Goal: Use online tool/utility: Utilize a website feature to perform a specific function

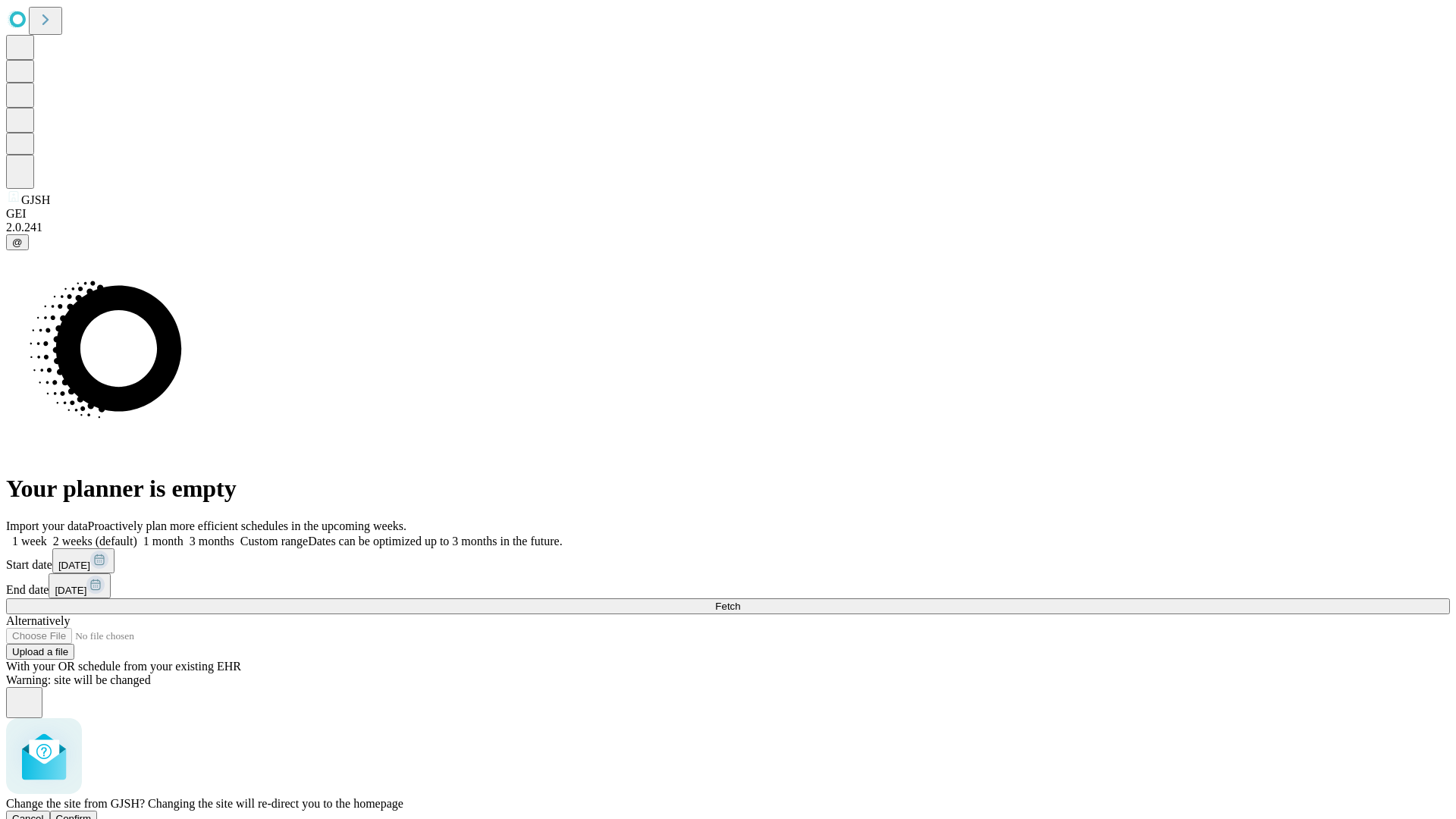
click at [92, 813] on span "Confirm" at bounding box center [73, 818] width 35 height 11
click at [137, 535] on label "2 weeks (default)" at bounding box center [92, 541] width 90 height 13
click at [740, 600] on span "Fetch" at bounding box center [727, 605] width 25 height 11
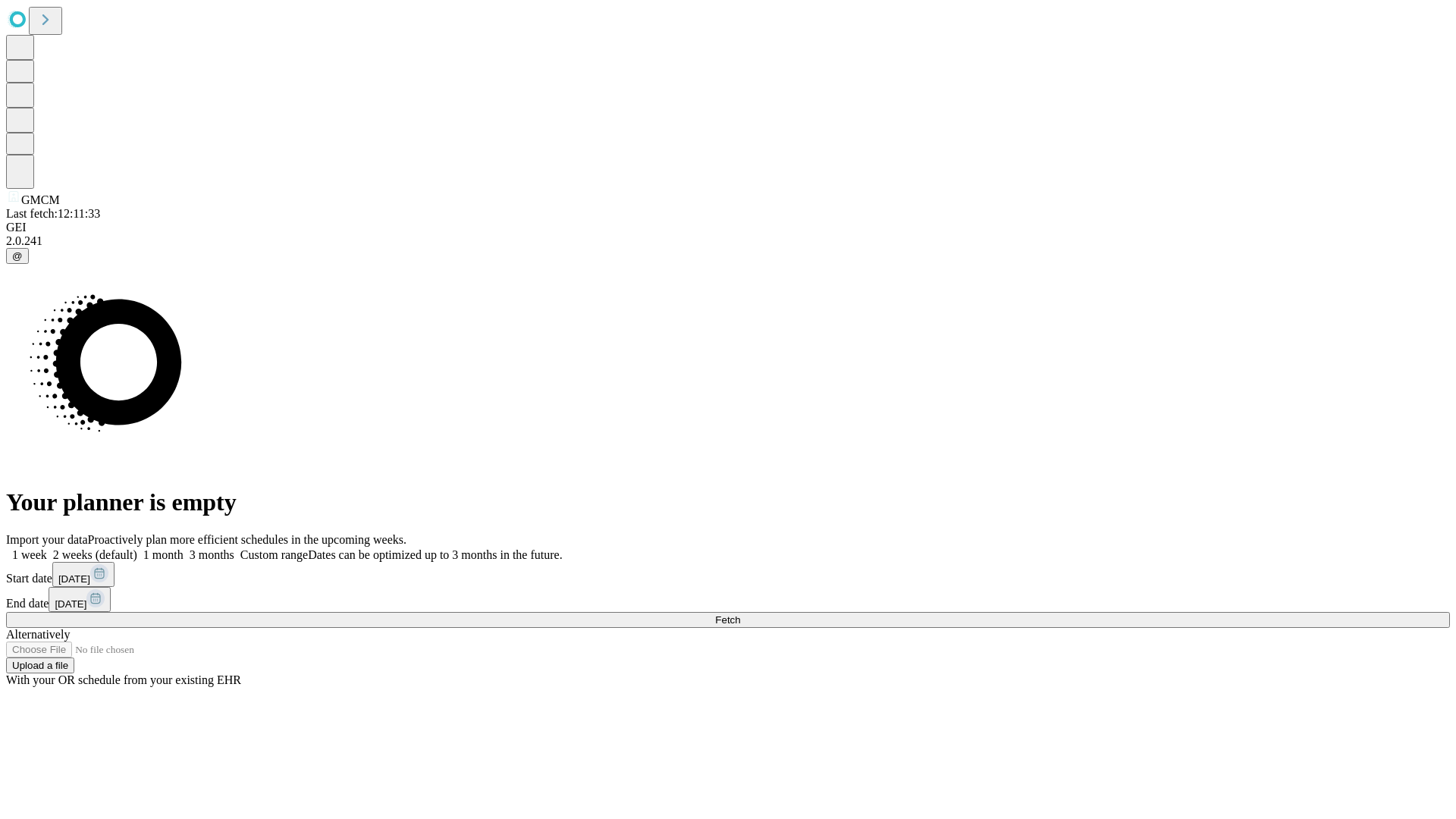
click at [137, 549] on label "2 weeks (default)" at bounding box center [92, 555] width 90 height 13
click at [740, 614] on span "Fetch" at bounding box center [727, 619] width 25 height 11
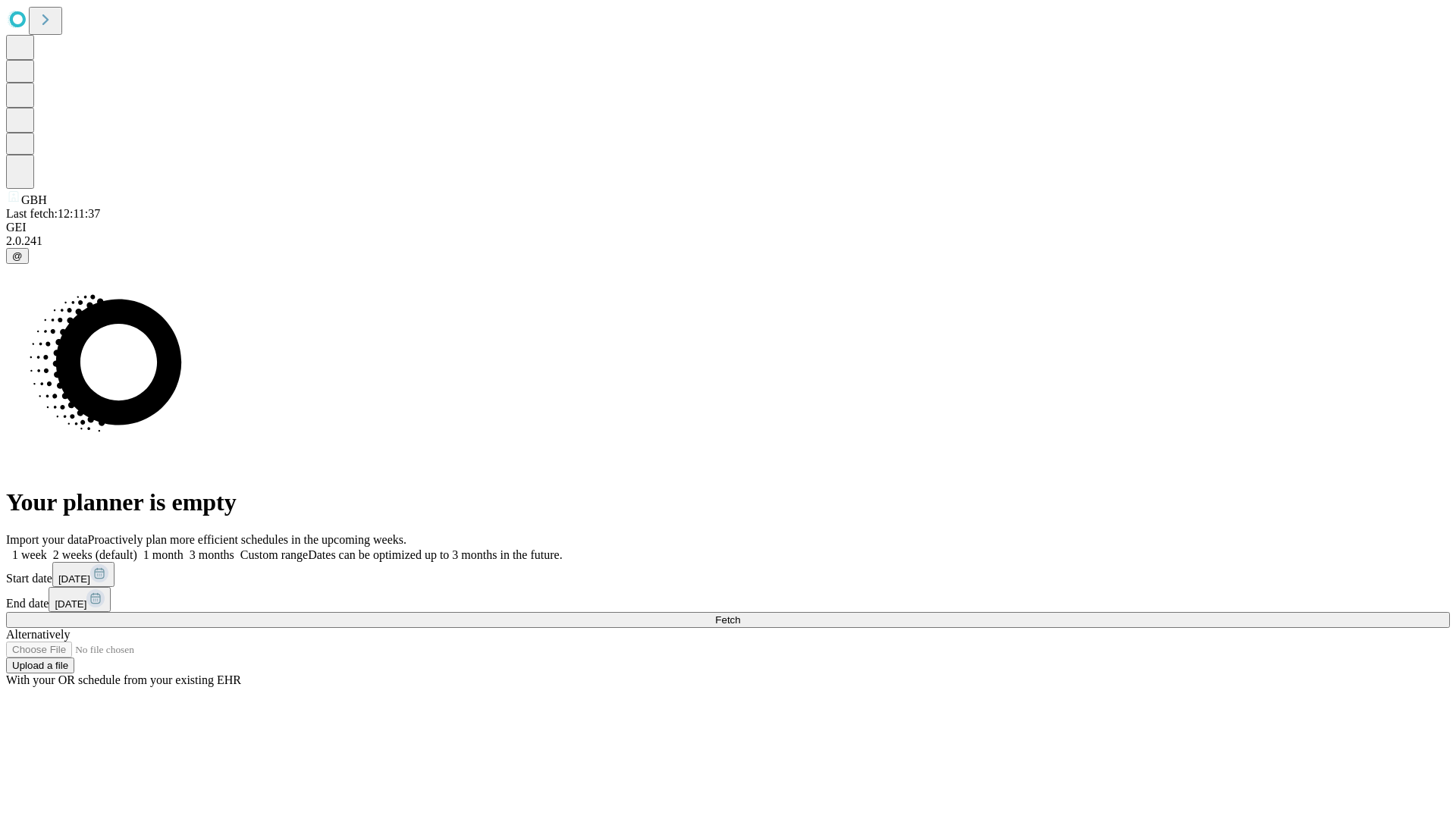
click at [137, 549] on label "2 weeks (default)" at bounding box center [92, 555] width 90 height 13
click at [740, 614] on span "Fetch" at bounding box center [727, 619] width 25 height 11
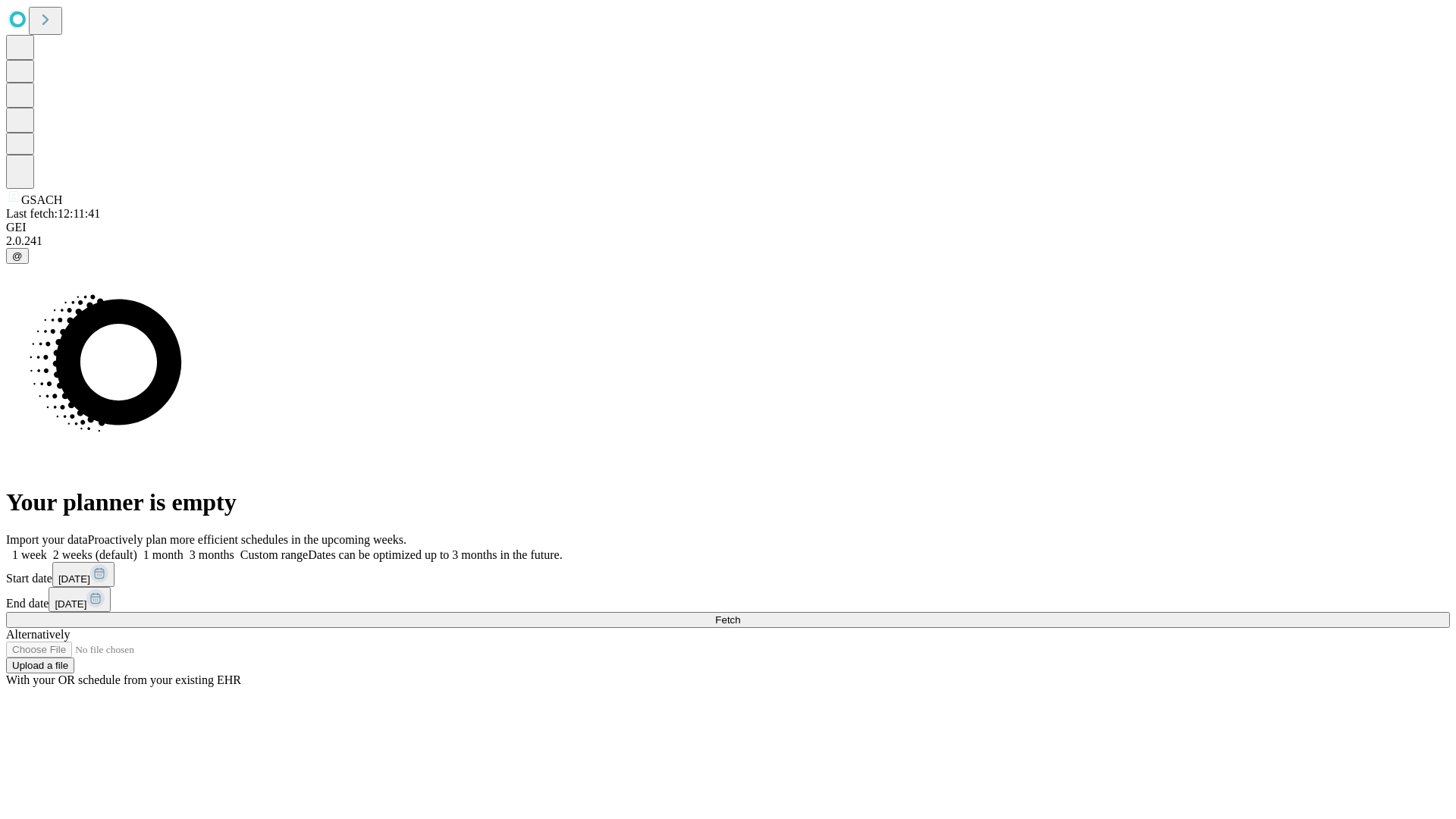
click at [137, 549] on label "2 weeks (default)" at bounding box center [92, 555] width 90 height 13
click at [740, 614] on span "Fetch" at bounding box center [727, 619] width 25 height 11
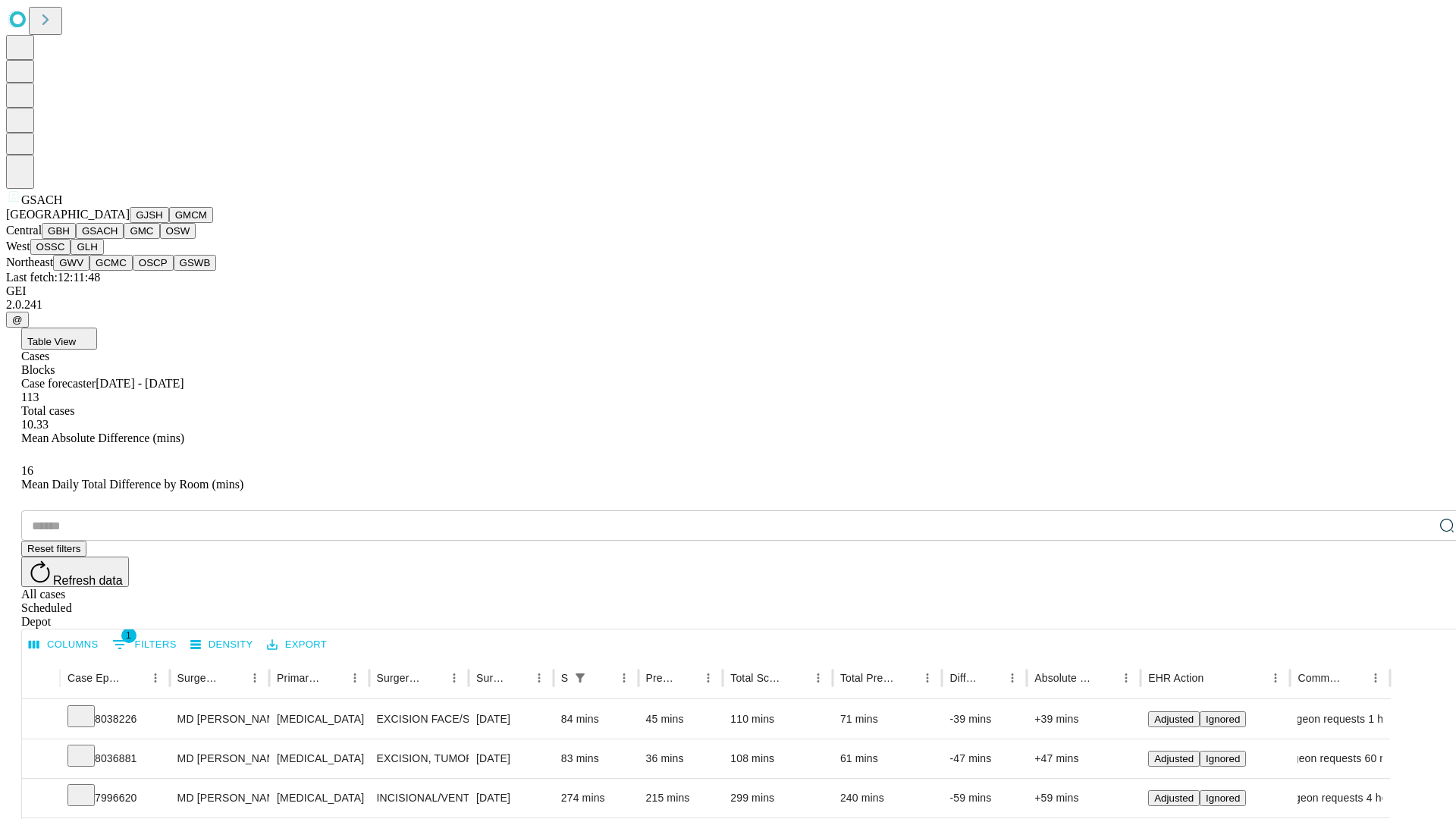
click at [124, 239] on button "GMC" at bounding box center [141, 231] width 35 height 16
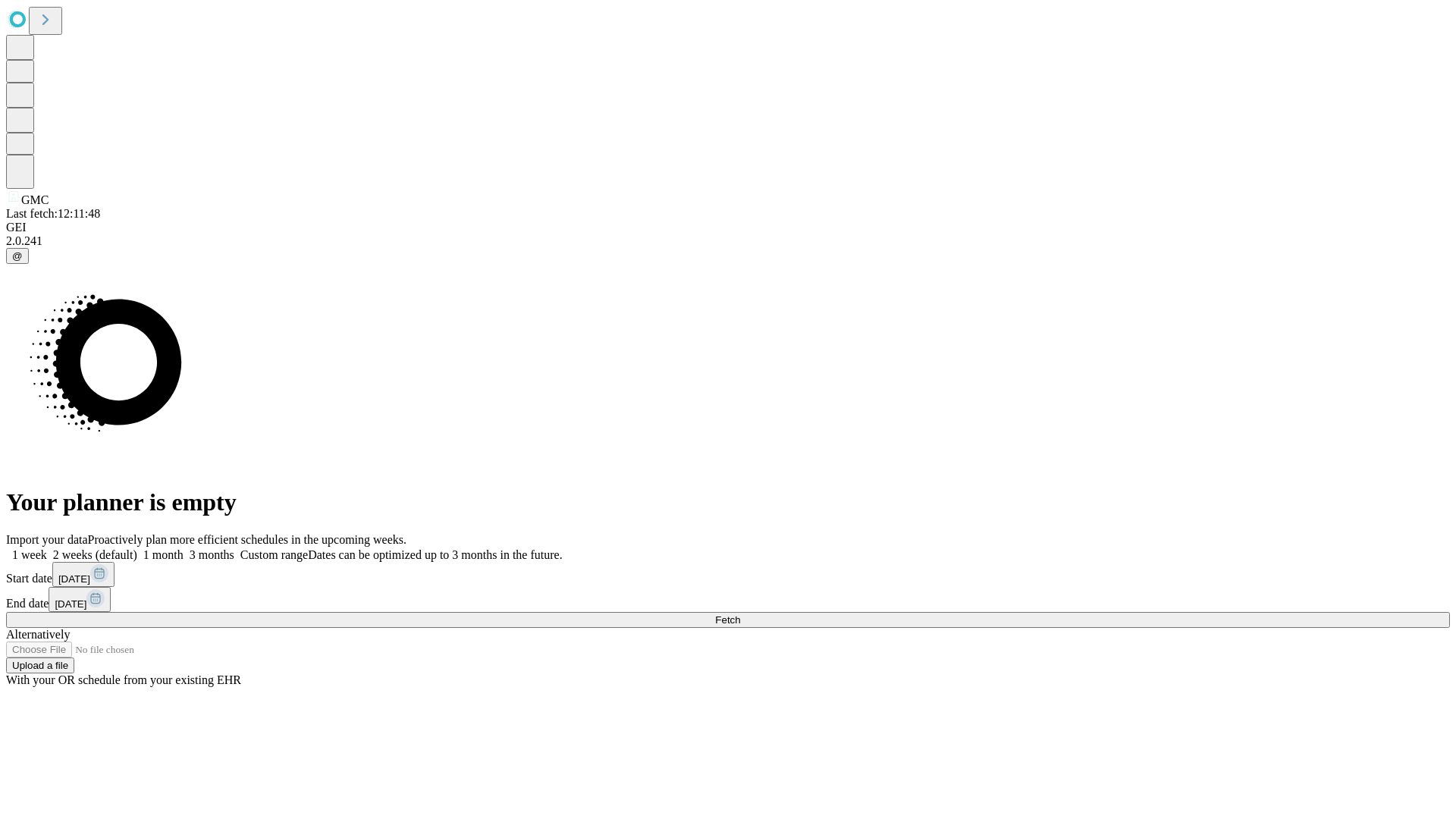
click at [137, 549] on label "2 weeks (default)" at bounding box center [92, 555] width 90 height 13
click at [740, 614] on span "Fetch" at bounding box center [727, 619] width 25 height 11
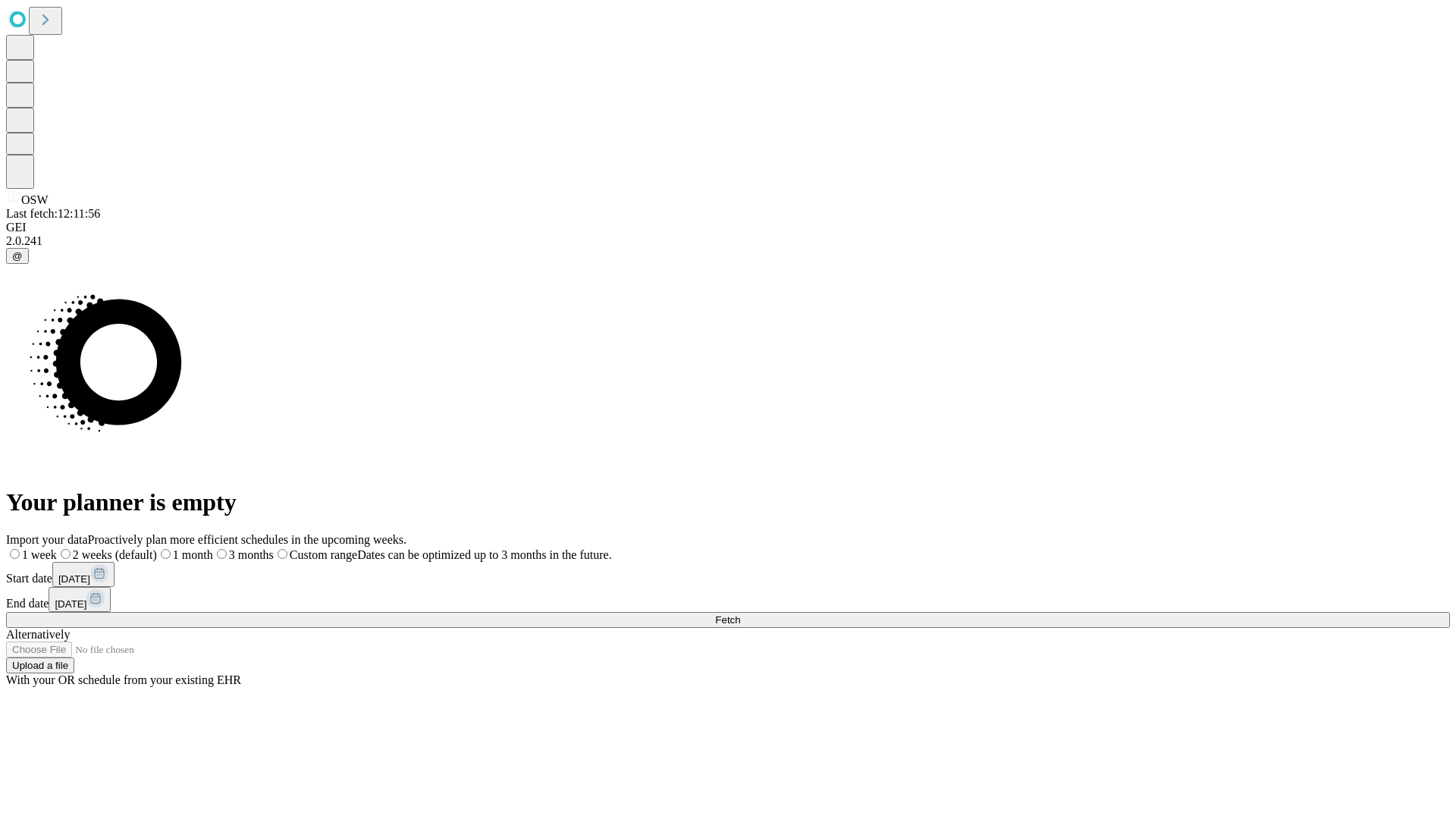
click at [157, 549] on label "2 weeks (default)" at bounding box center [107, 555] width 100 height 13
click at [740, 614] on span "Fetch" at bounding box center [727, 619] width 25 height 11
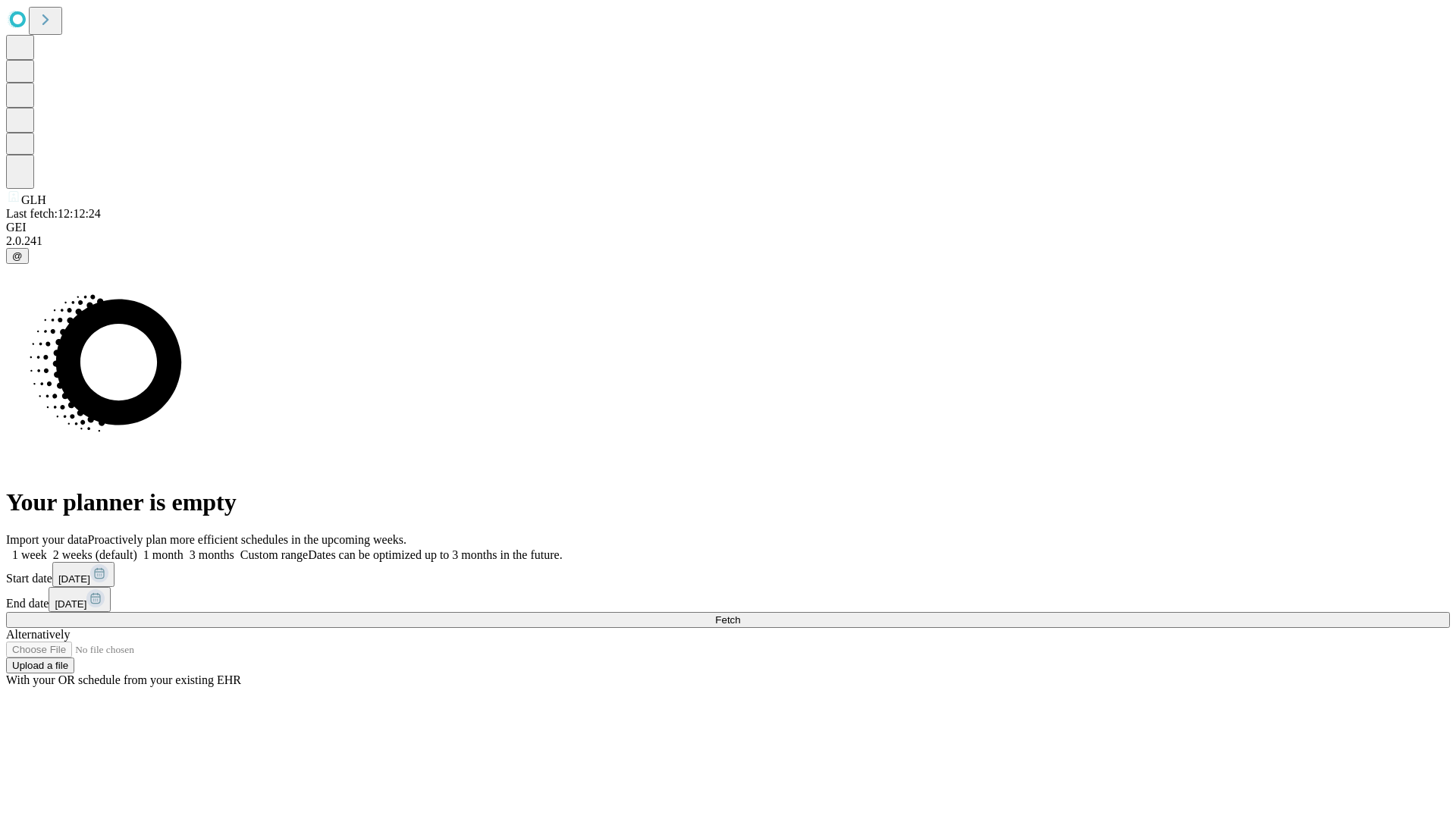
click at [137, 549] on label "2 weeks (default)" at bounding box center [92, 555] width 90 height 13
click at [740, 614] on span "Fetch" at bounding box center [727, 619] width 25 height 11
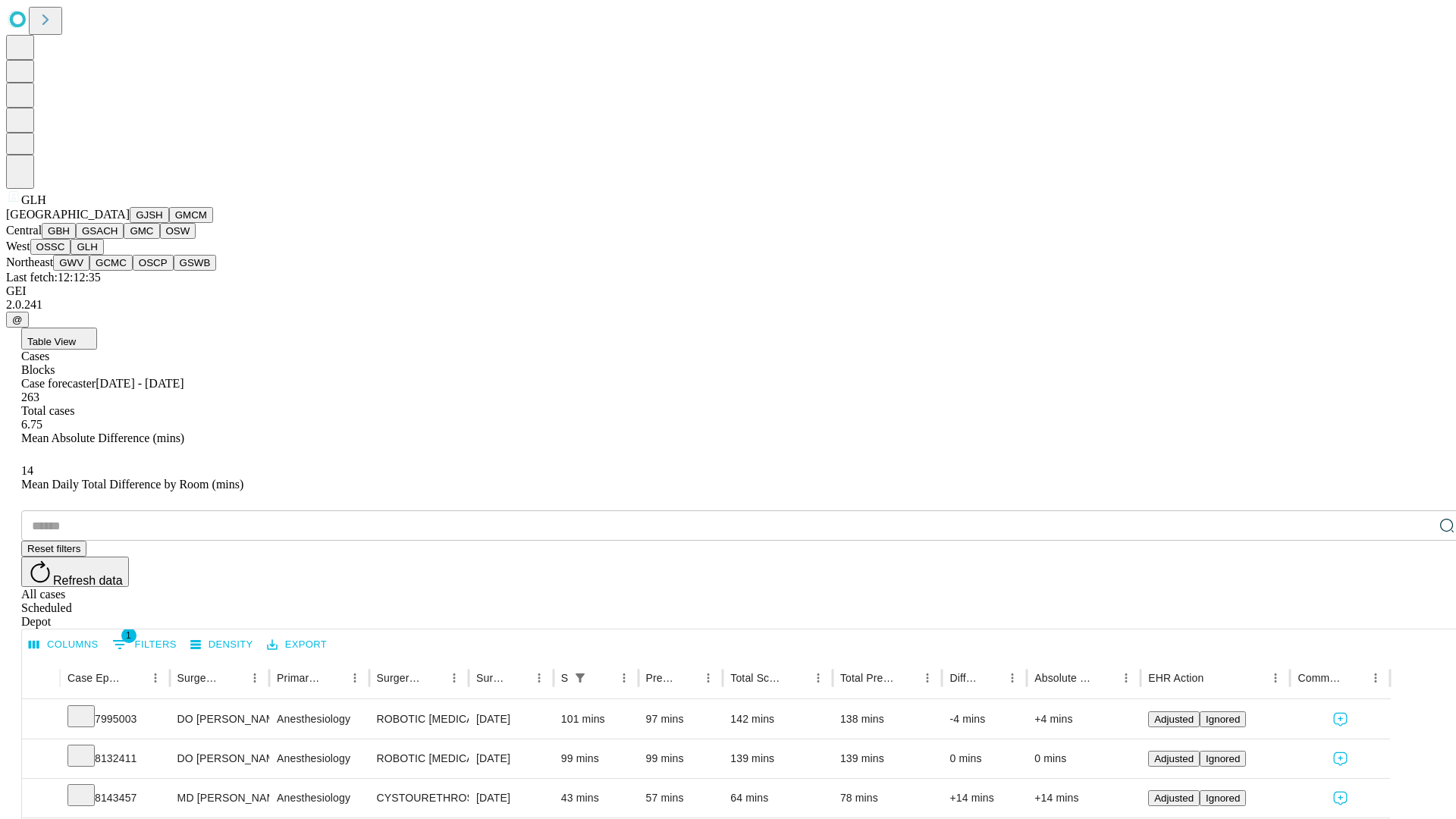
click at [90, 270] on button "GWV" at bounding box center [71, 263] width 36 height 16
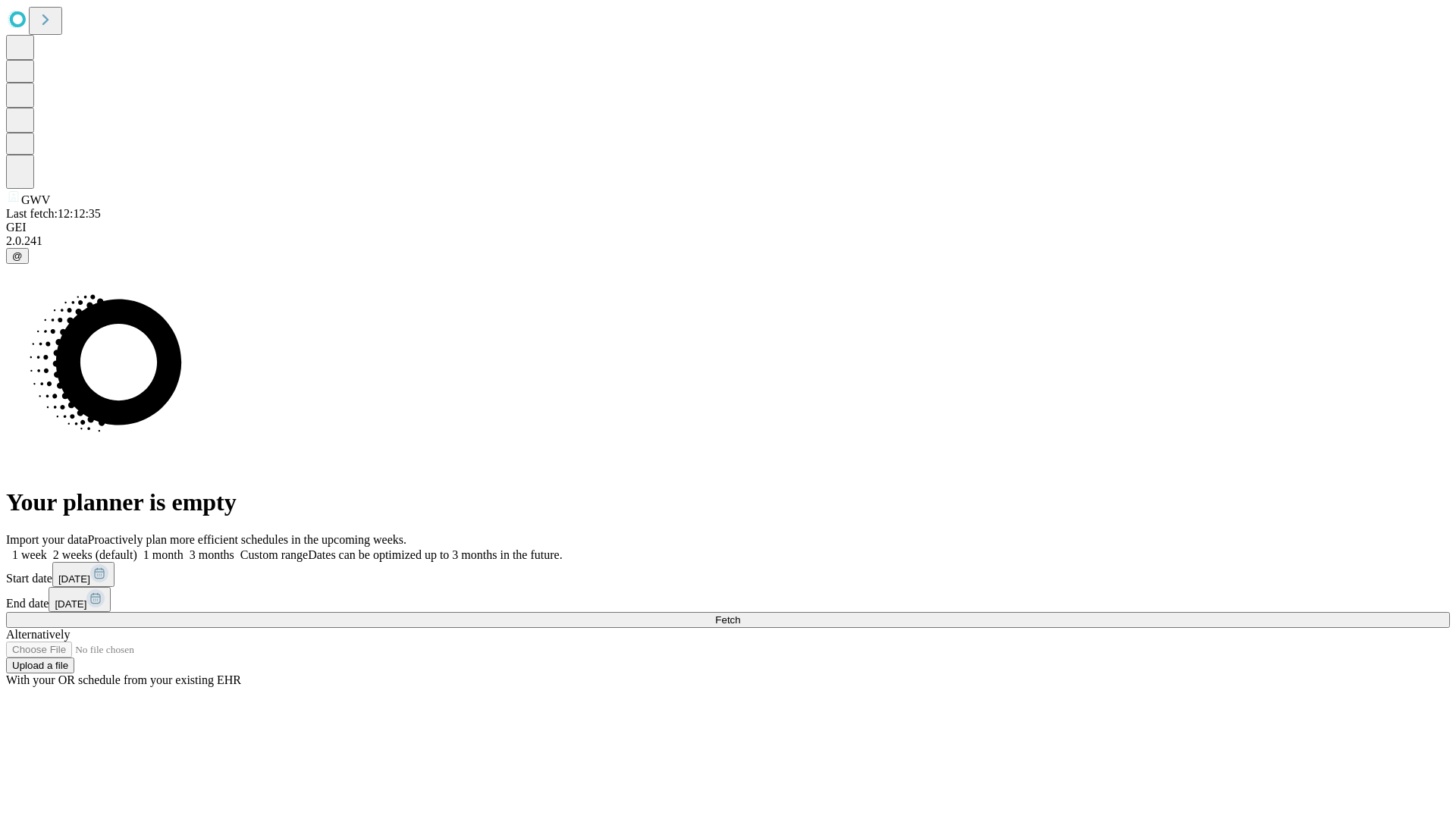
click at [137, 549] on label "2 weeks (default)" at bounding box center [92, 555] width 90 height 13
click at [740, 614] on span "Fetch" at bounding box center [727, 619] width 25 height 11
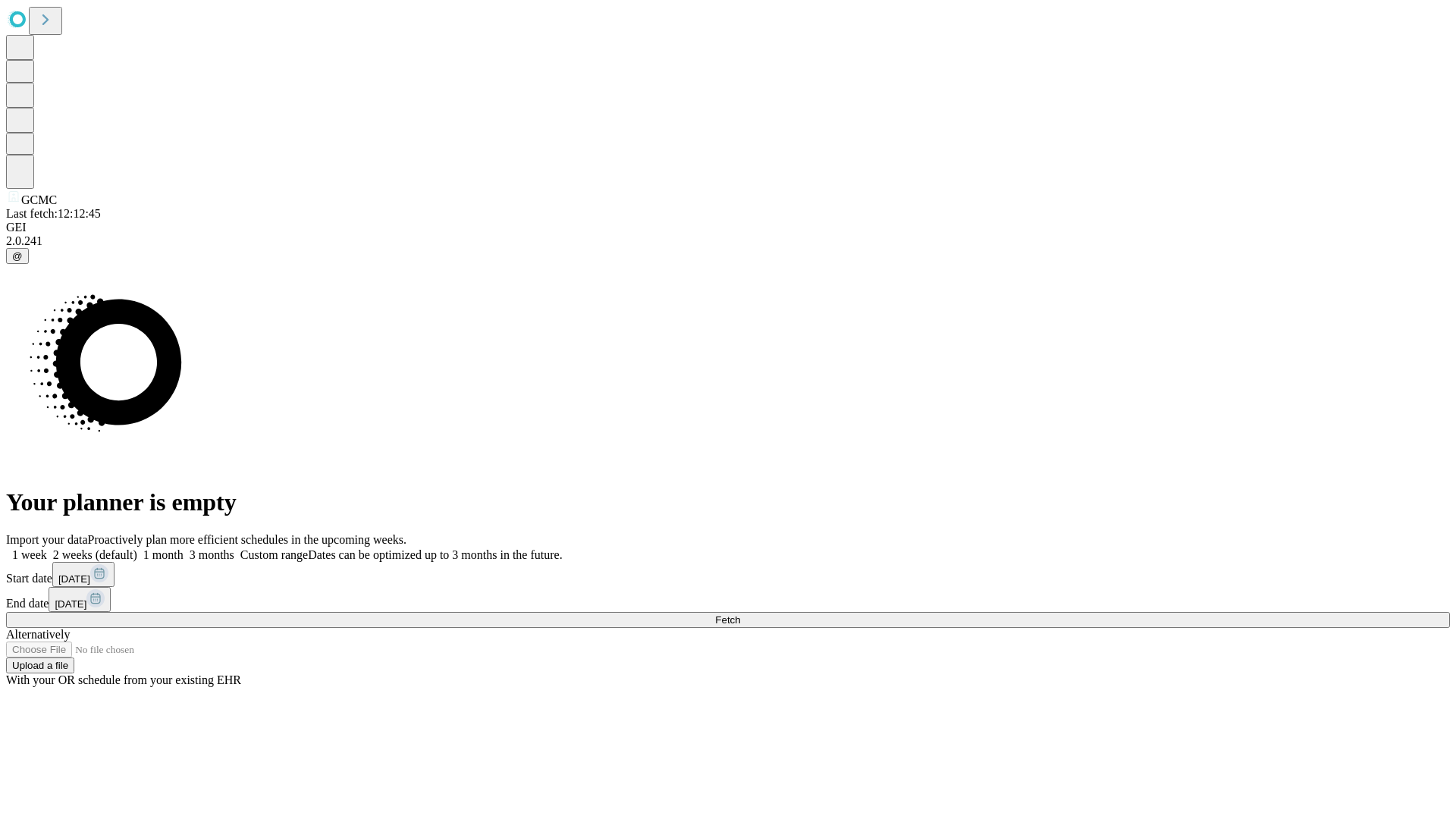
click at [137, 549] on label "2 weeks (default)" at bounding box center [92, 555] width 90 height 13
click at [740, 614] on span "Fetch" at bounding box center [727, 619] width 25 height 11
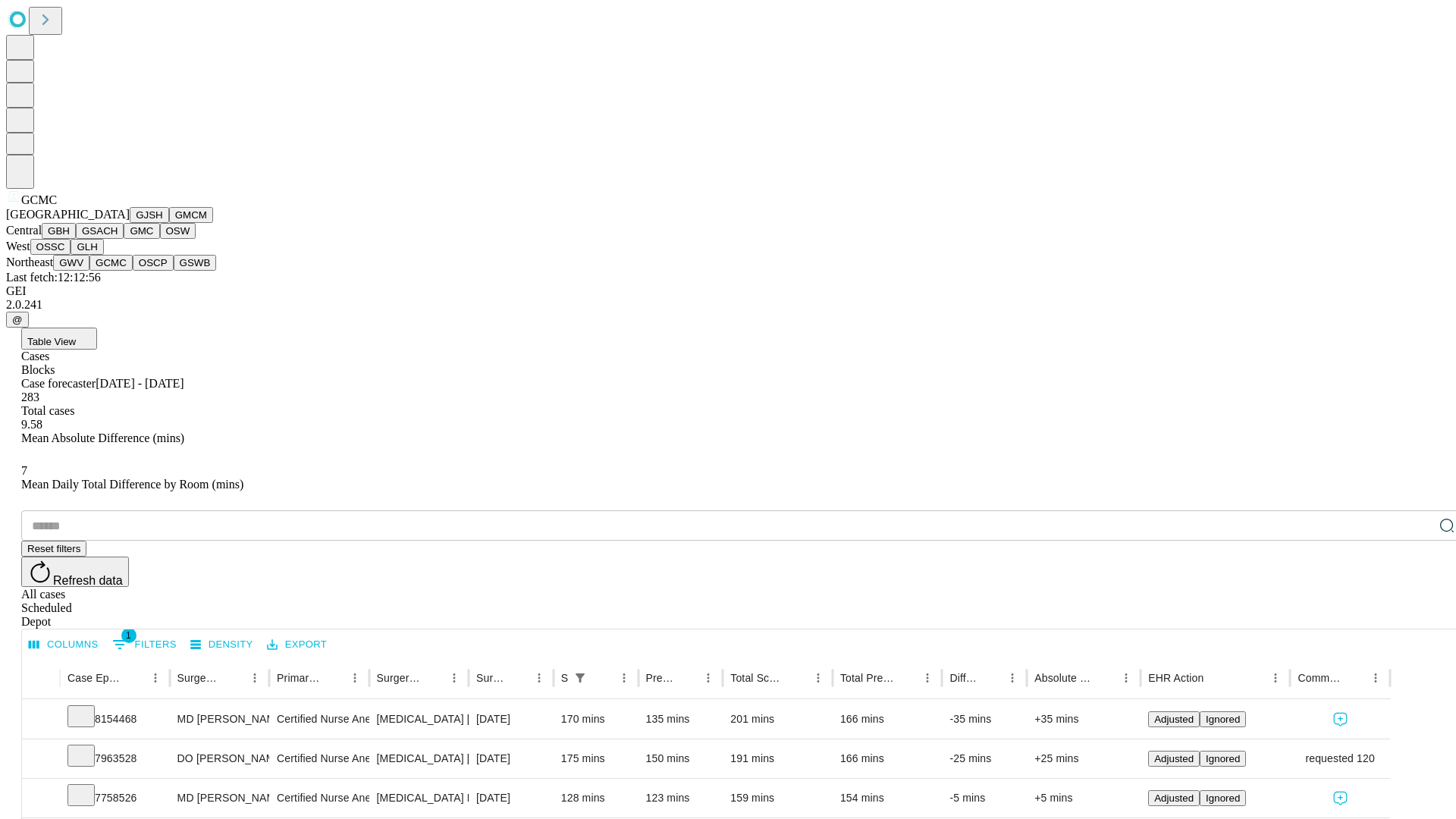
click at [133, 270] on button "OSCP" at bounding box center [153, 263] width 41 height 16
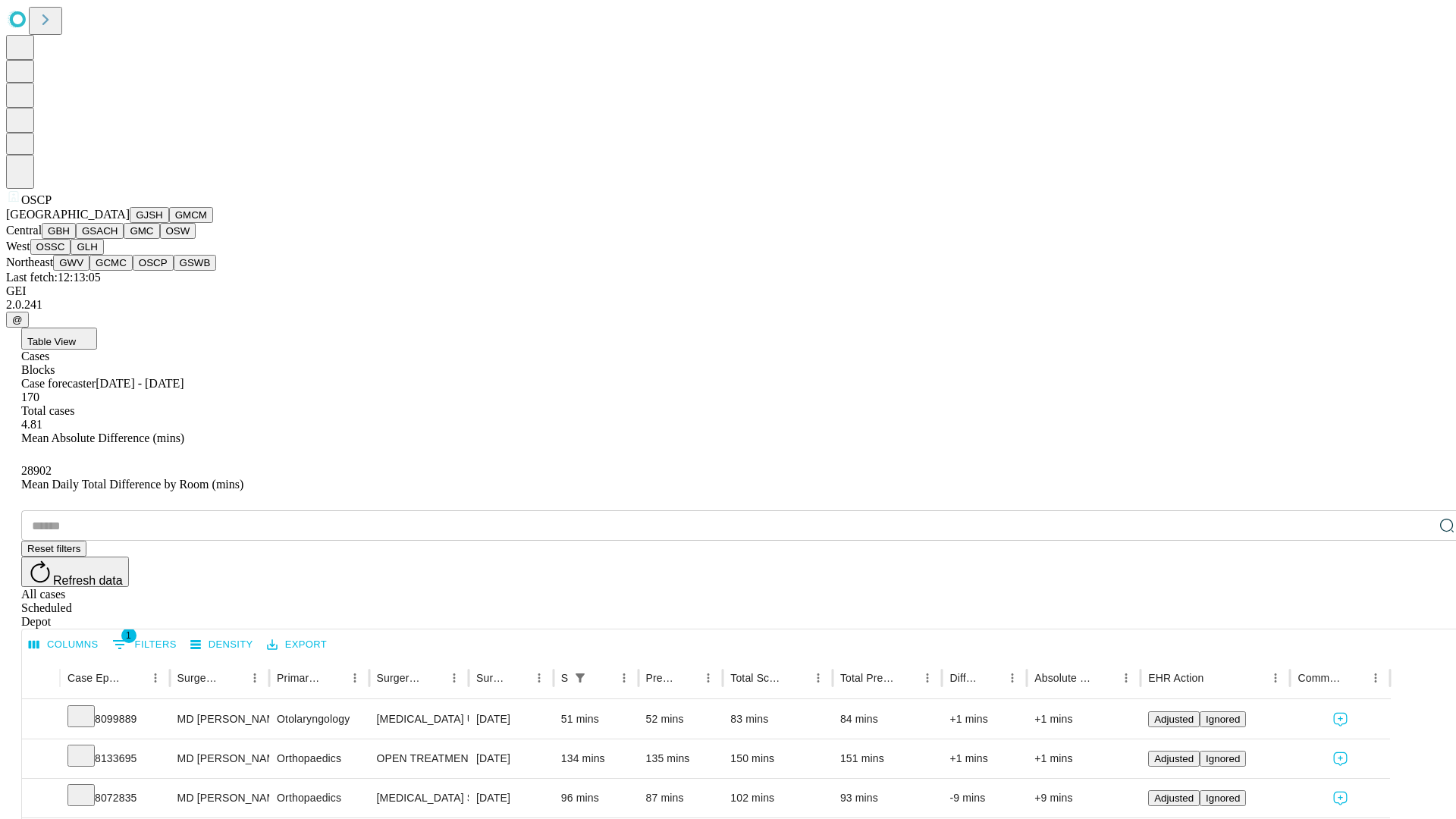
click at [174, 270] on button "GSWB" at bounding box center [195, 263] width 43 height 16
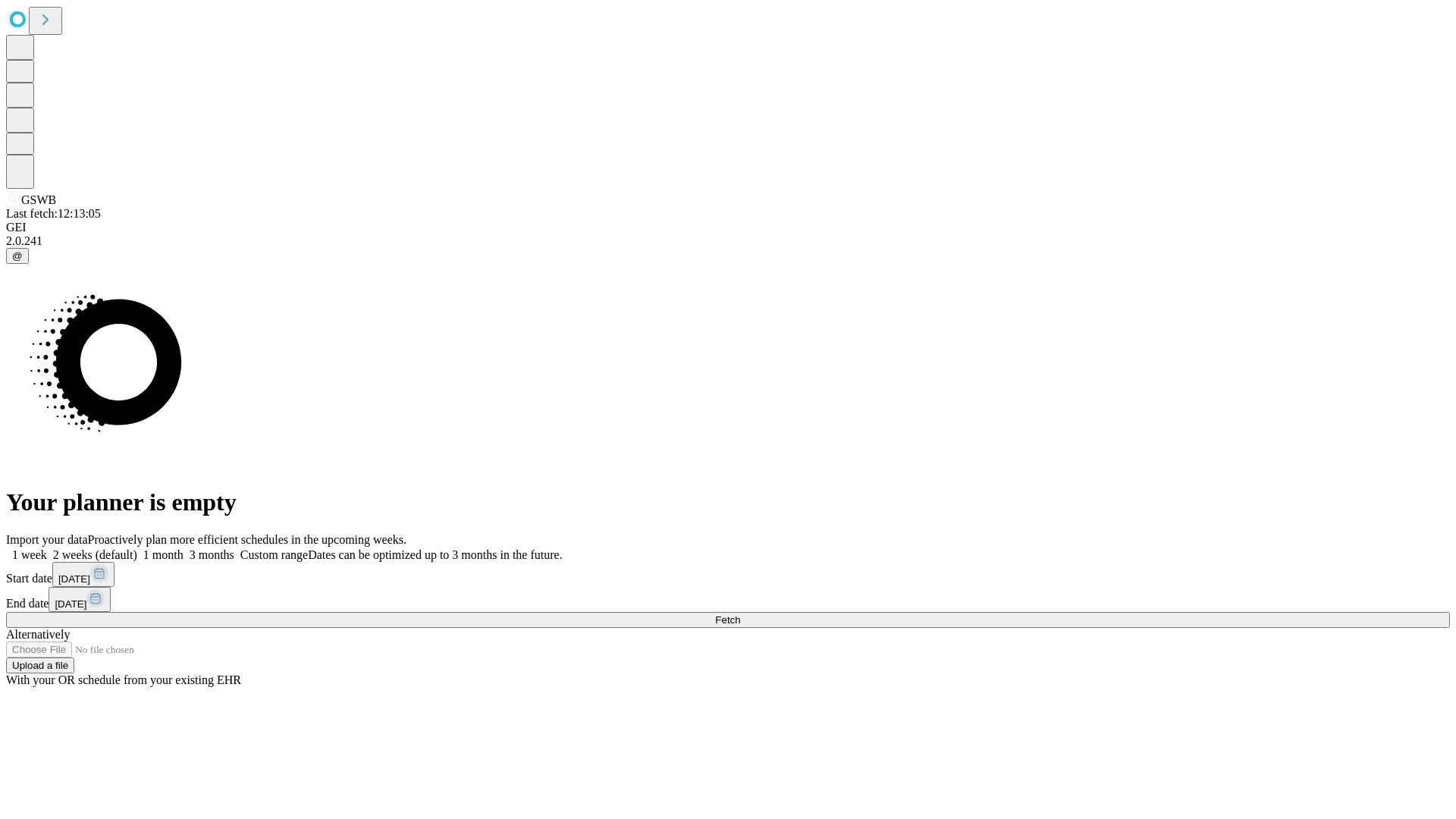
click at [137, 549] on label "2 weeks (default)" at bounding box center [92, 555] width 90 height 13
click at [740, 614] on span "Fetch" at bounding box center [727, 619] width 25 height 11
